Goal: Information Seeking & Learning: Learn about a topic

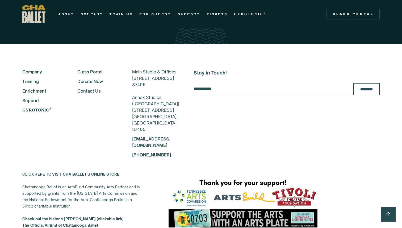
scroll to position [1385, 0]
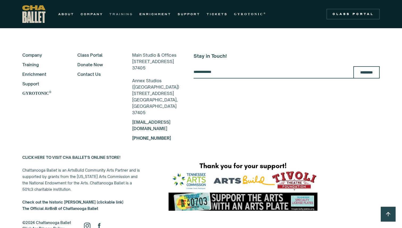
click at [124, 14] on link "TRAINING" at bounding box center [121, 14] width 24 height 6
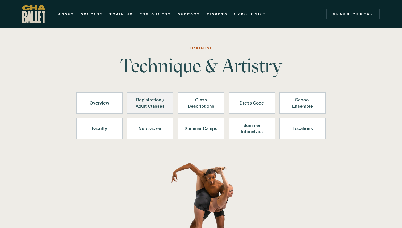
click at [158, 102] on div "Registration / Adult Classes" at bounding box center [150, 103] width 33 height 13
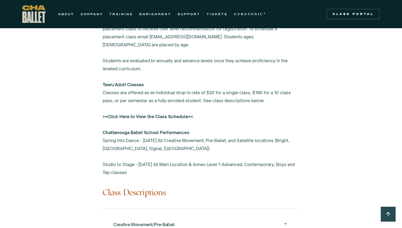
scroll to position [369, 0]
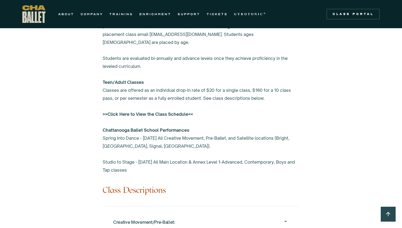
click at [155, 111] on strong ">>Click Here to View the Class Schedule<<" at bounding box center [148, 113] width 90 height 5
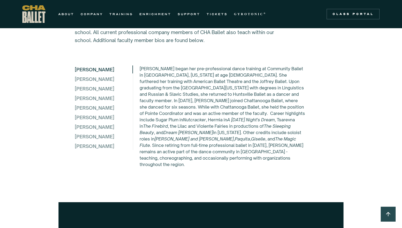
scroll to position [1441, 0]
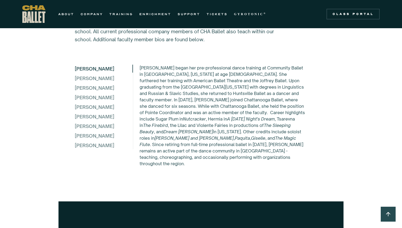
click at [97, 66] on div "[PERSON_NAME]" at bounding box center [95, 69] width 40 height 8
click at [96, 76] on div "[PERSON_NAME]" at bounding box center [104, 78] width 58 height 8
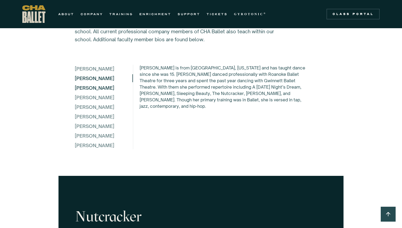
click at [96, 85] on div "[PERSON_NAME]" at bounding box center [104, 88] width 58 height 8
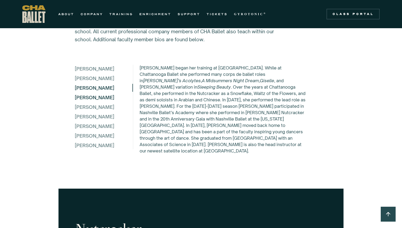
click at [94, 97] on div "[PERSON_NAME]" at bounding box center [104, 97] width 58 height 8
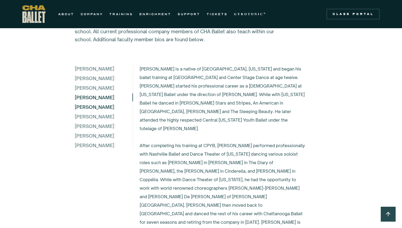
click at [91, 106] on div "[PERSON_NAME]" at bounding box center [104, 107] width 58 height 8
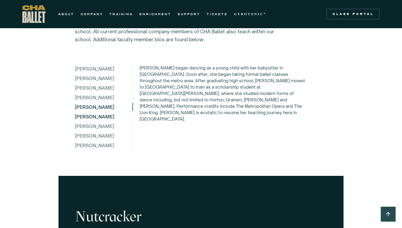
click at [91, 114] on div "[PERSON_NAME]" at bounding box center [104, 117] width 58 height 8
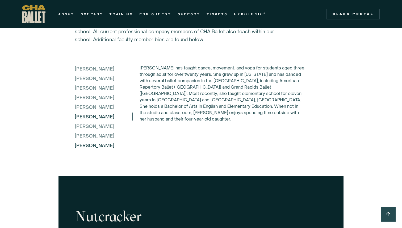
click at [89, 149] on div "[PERSON_NAME]" at bounding box center [104, 145] width 58 height 8
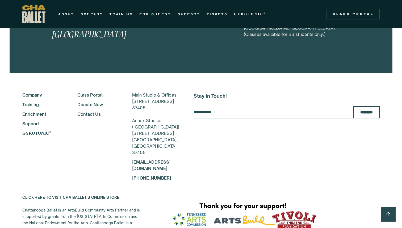
scroll to position [2753, 0]
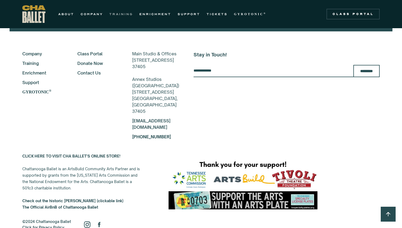
click at [125, 15] on link "TRAINING" at bounding box center [121, 14] width 24 height 6
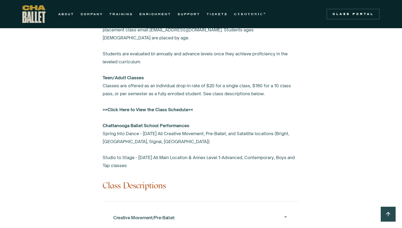
scroll to position [377, 0]
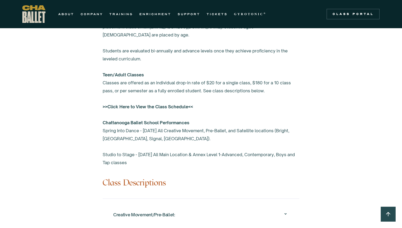
click at [132, 104] on strong ">>Click Here to View the Class Schedule<<" at bounding box center [148, 106] width 90 height 5
